Goal: Check status: Check status

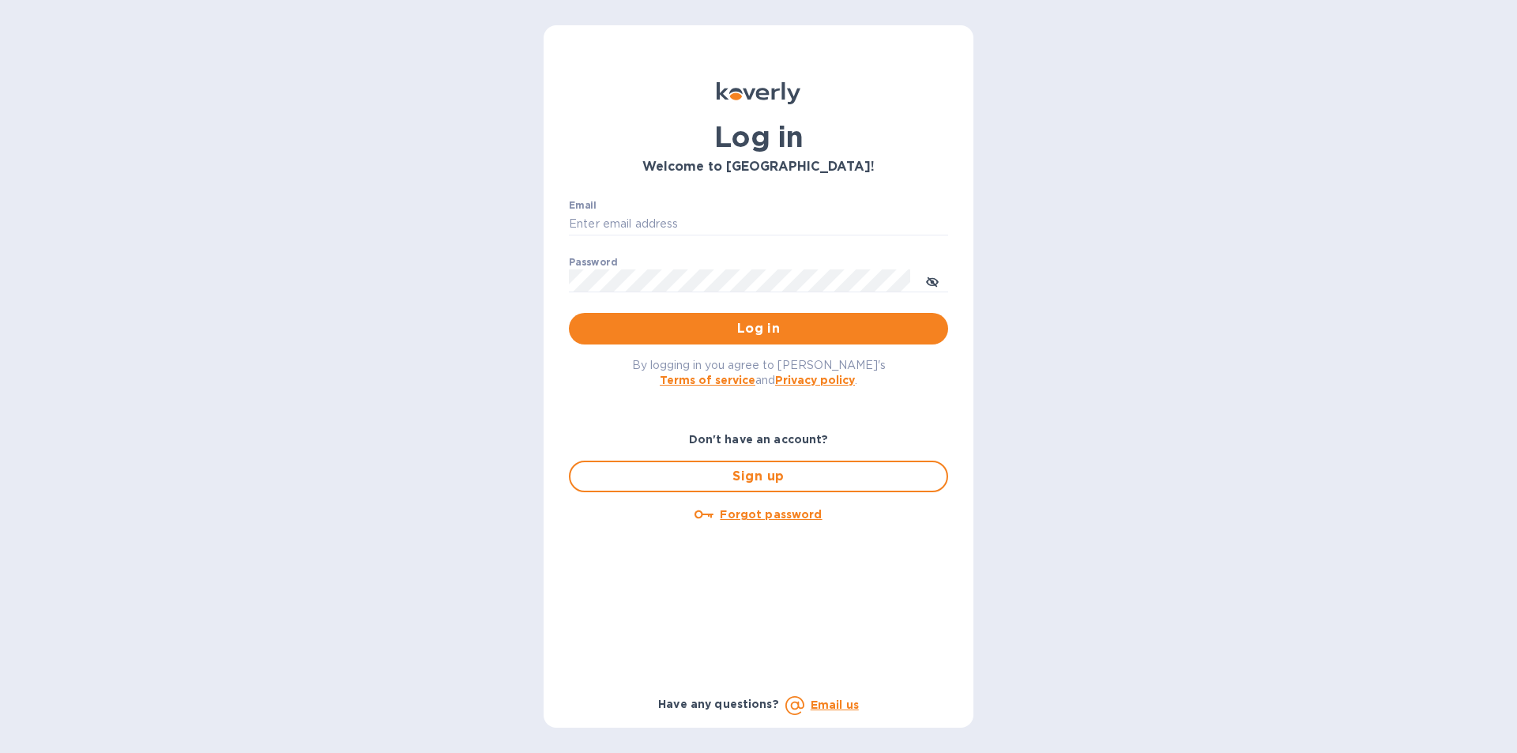
click at [808, 329] on span "Log in" at bounding box center [759, 328] width 354 height 19
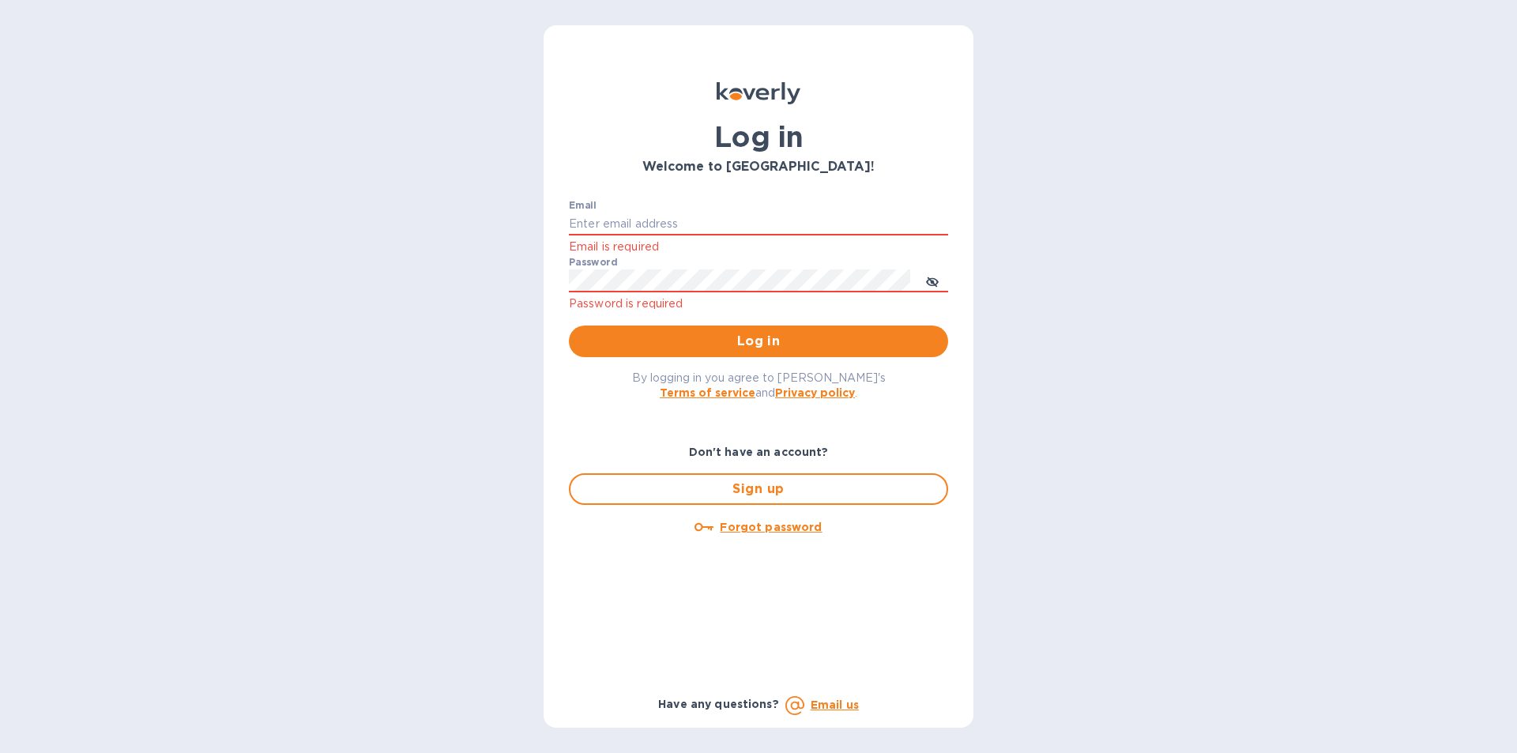
type input "[EMAIL_ADDRESS][DOMAIN_NAME]"
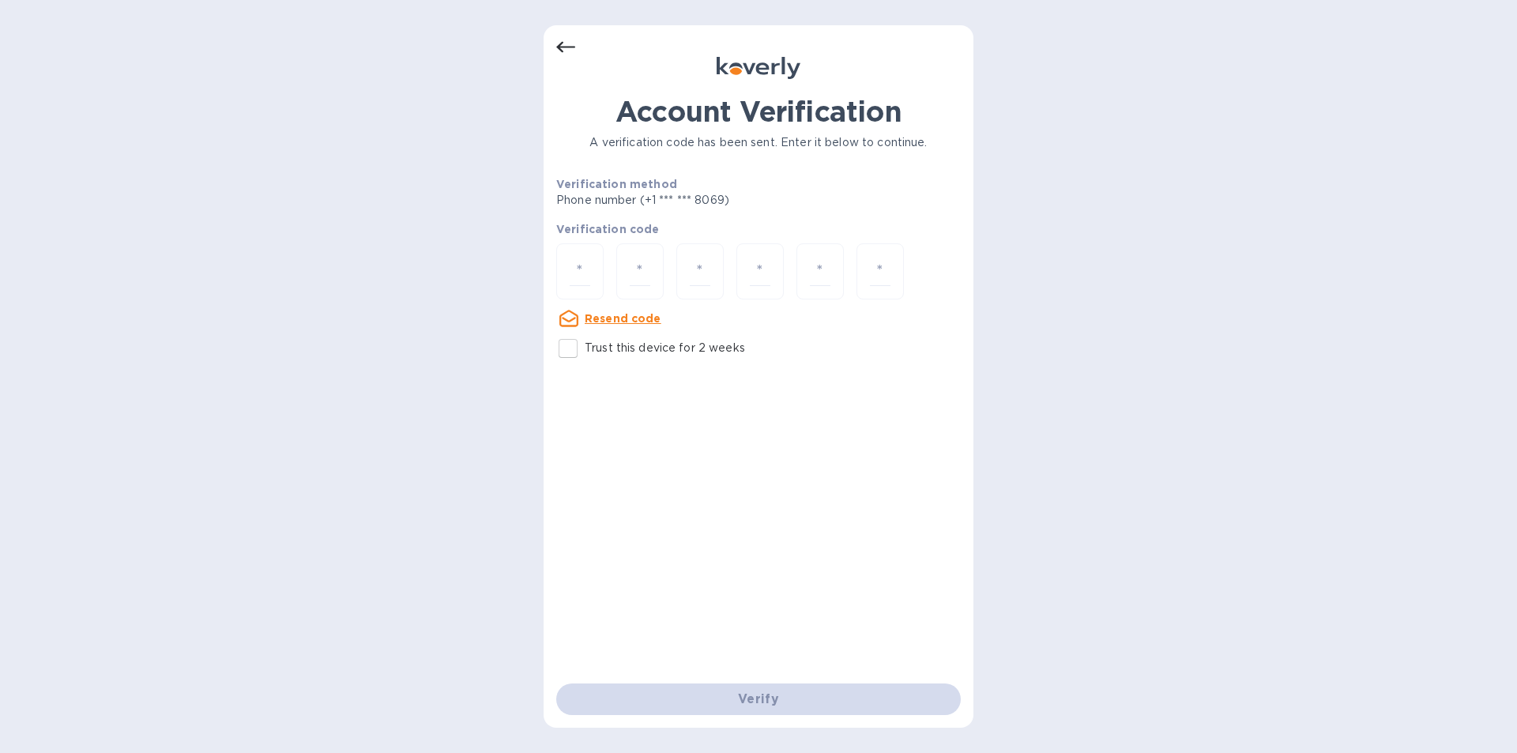
click at [586, 269] on input "number" at bounding box center [580, 271] width 21 height 29
type input "5"
type input "3"
type input "2"
type input "4"
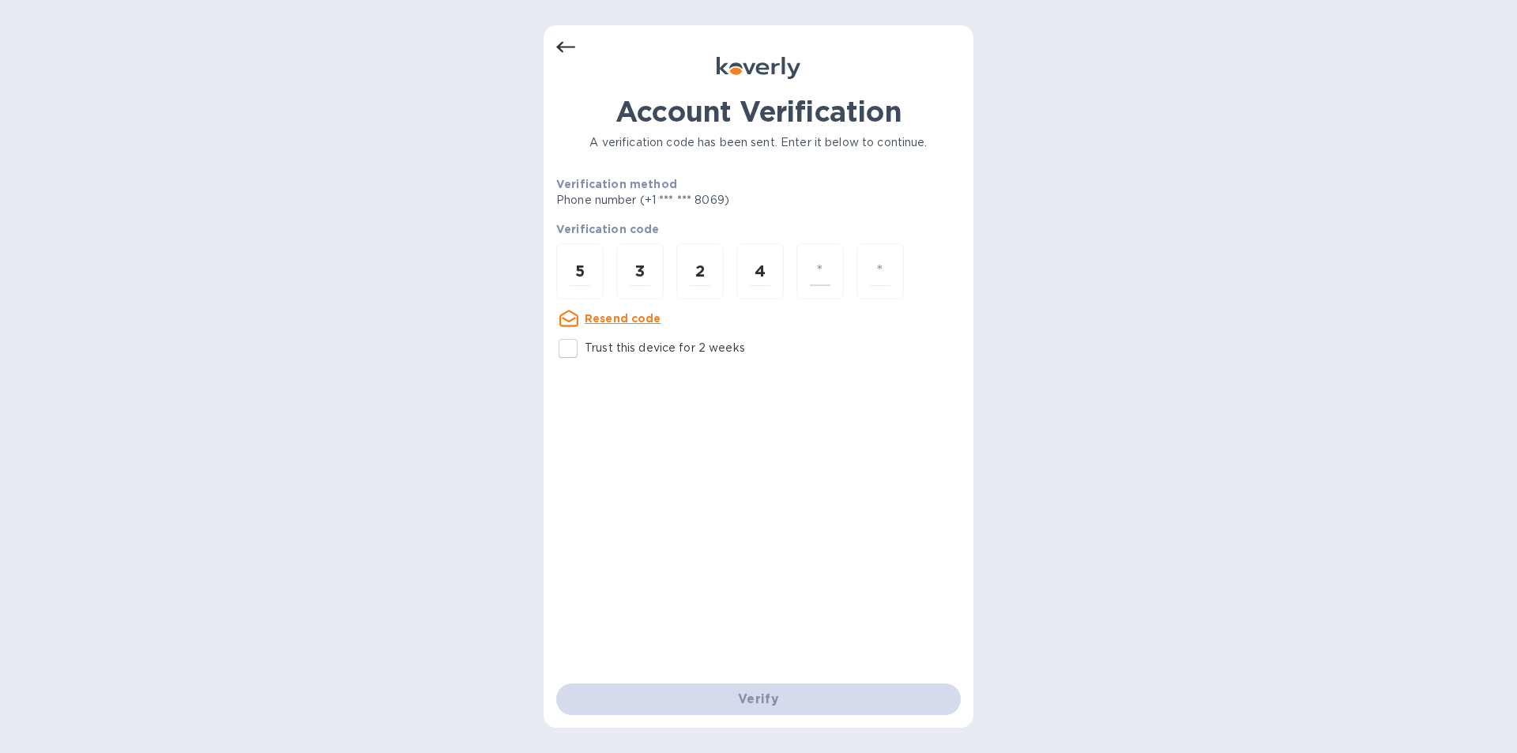
type input "7"
type input "4"
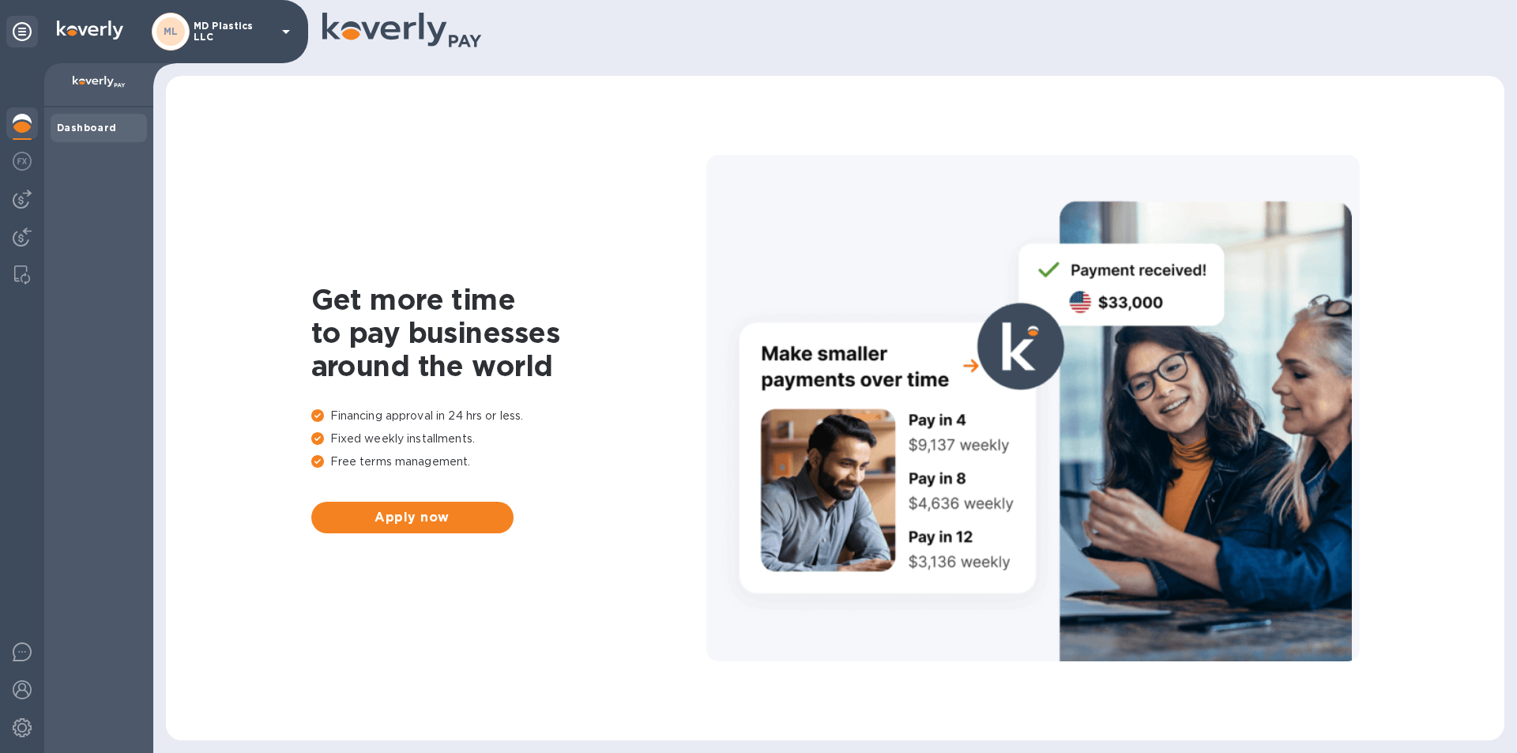
click at [284, 27] on icon at bounding box center [286, 31] width 19 height 19
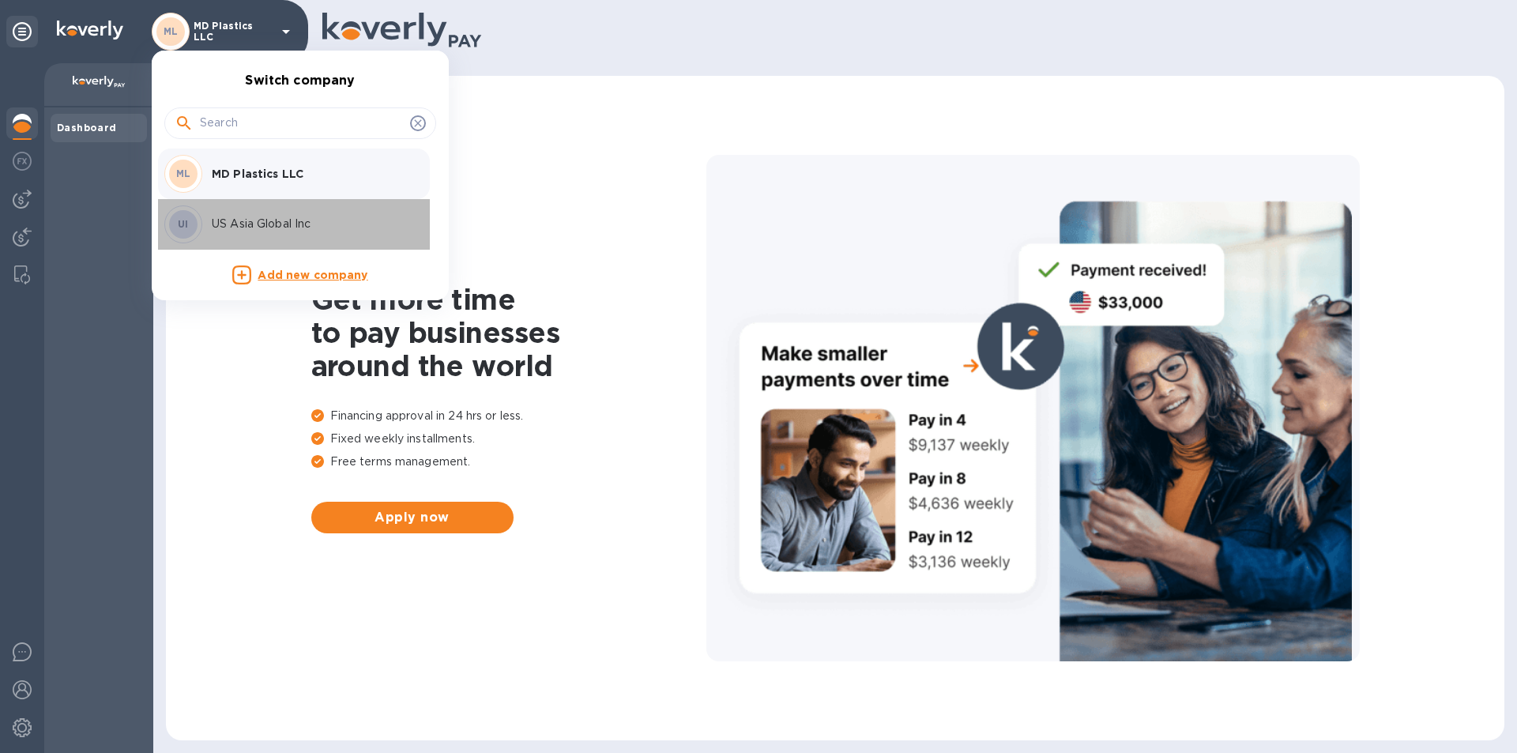
click at [254, 225] on p "US Asia Global Inc" at bounding box center [311, 224] width 199 height 17
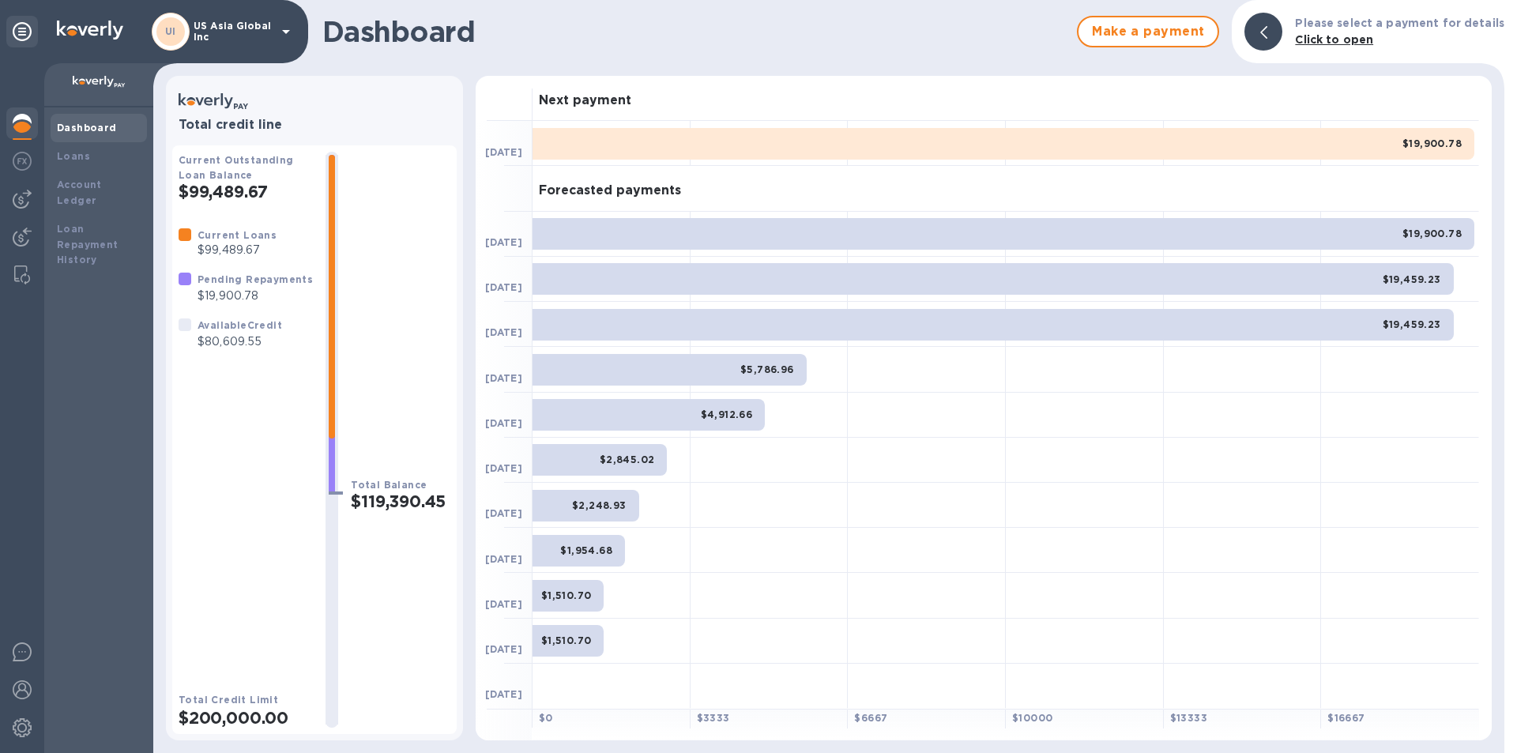
click at [69, 180] on b "Account Ledger" at bounding box center [79, 193] width 45 height 28
